Goal: Information Seeking & Learning: Learn about a topic

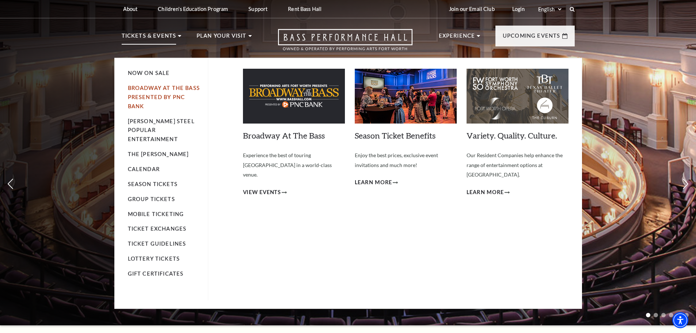
click at [139, 91] on link "Broadway At The Bass presented by PNC Bank" at bounding box center [164, 97] width 72 height 24
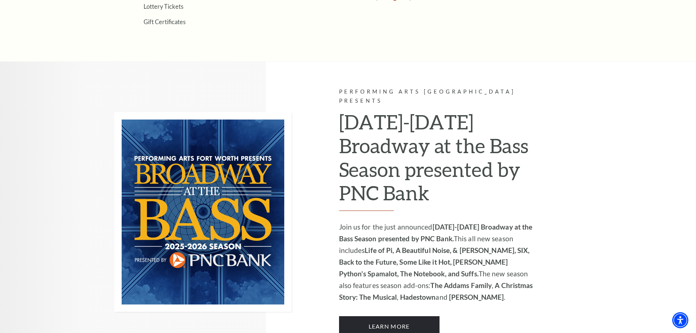
scroll to position [439, 0]
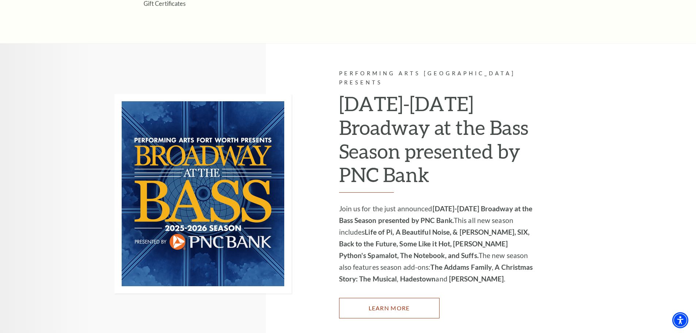
click at [400, 306] on link "Learn More" at bounding box center [389, 308] width 101 height 20
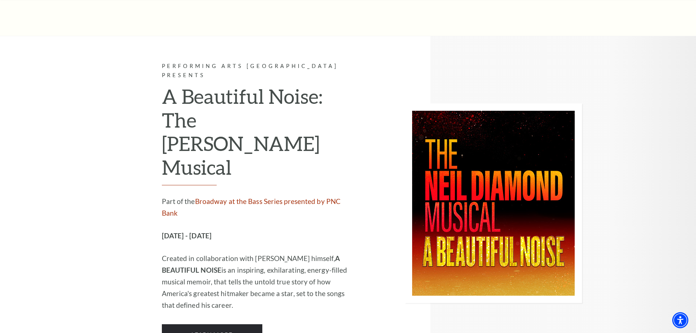
scroll to position [1828, 0]
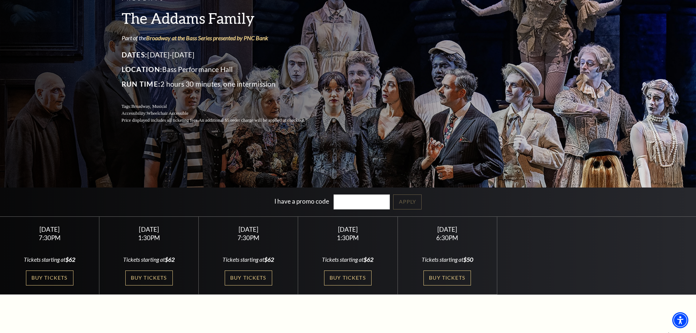
scroll to position [110, 0]
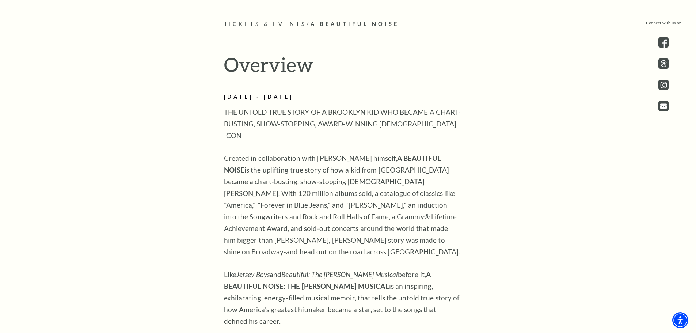
scroll to position [475, 0]
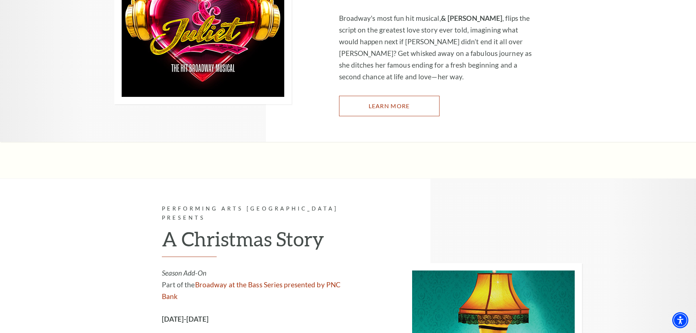
scroll to position [2376, 0]
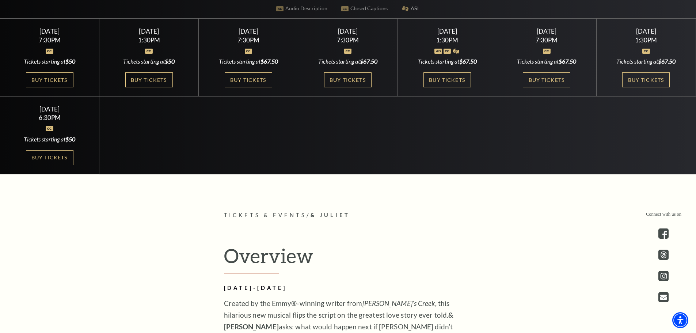
scroll to position [622, 0]
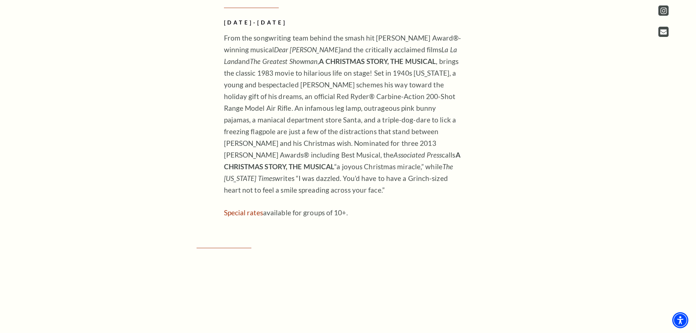
scroll to position [410, 0]
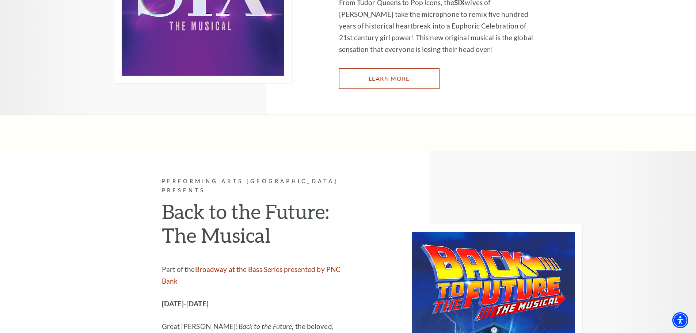
scroll to position [3035, 0]
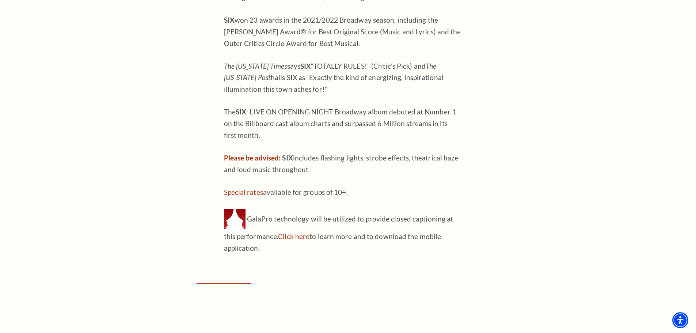
scroll to position [731, 0]
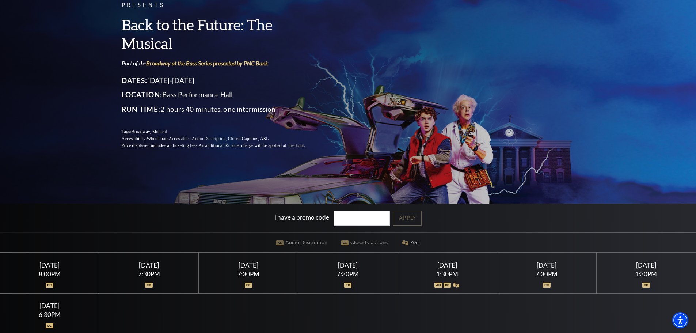
scroll to position [73, 0]
